Goal: Task Accomplishment & Management: Complete application form

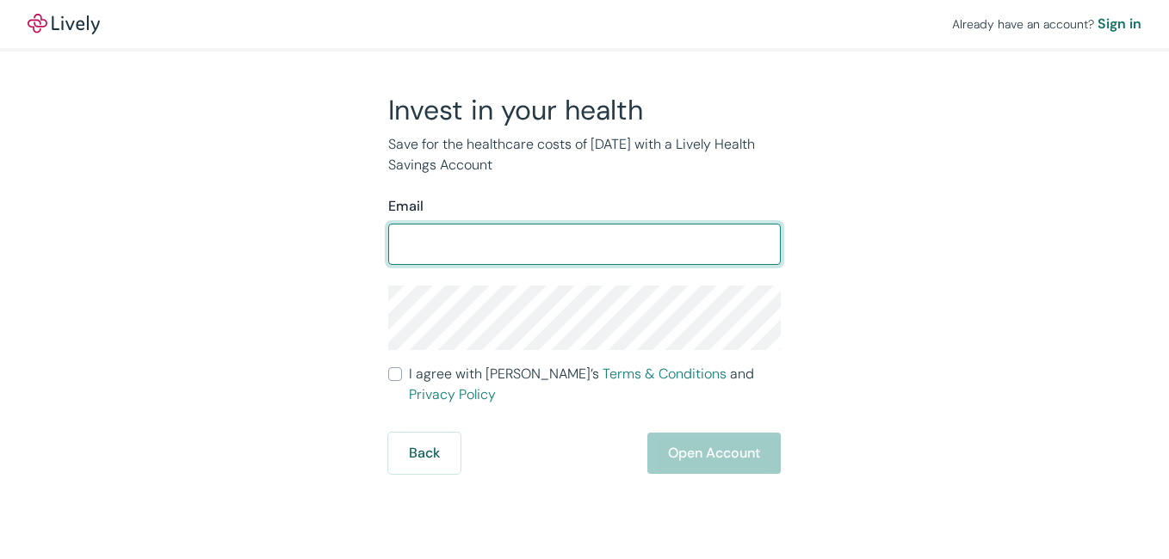
click at [485, 251] on input "Email" at bounding box center [584, 244] width 393 height 34
type input "[EMAIL_ADDRESS][DOMAIN_NAME]"
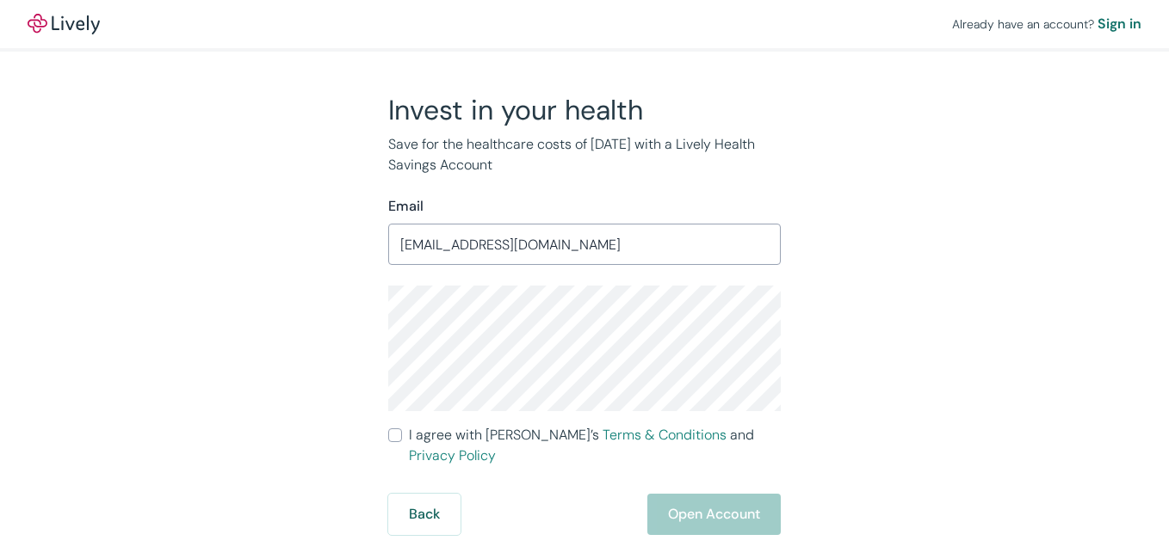
click at [162, 345] on div "Invest in your health Save for the healthcare costs of [DATE] with a Lively Hea…" at bounding box center [574, 314] width 826 height 442
click at [393, 440] on input "I agree with Lively’s Terms & Conditions and Privacy Policy" at bounding box center [395, 436] width 14 height 14
checkbox input "true"
click at [719, 494] on button "Open Account" at bounding box center [713, 514] width 133 height 41
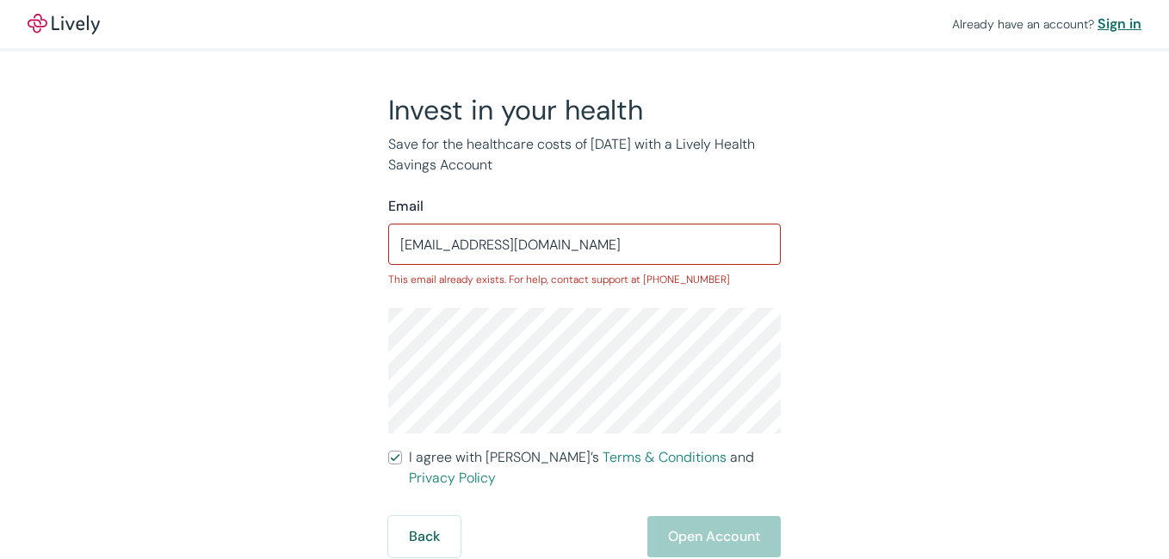
click at [1108, 30] on div "Sign in" at bounding box center [1119, 24] width 44 height 21
